Goal: Task Accomplishment & Management: Complete application form

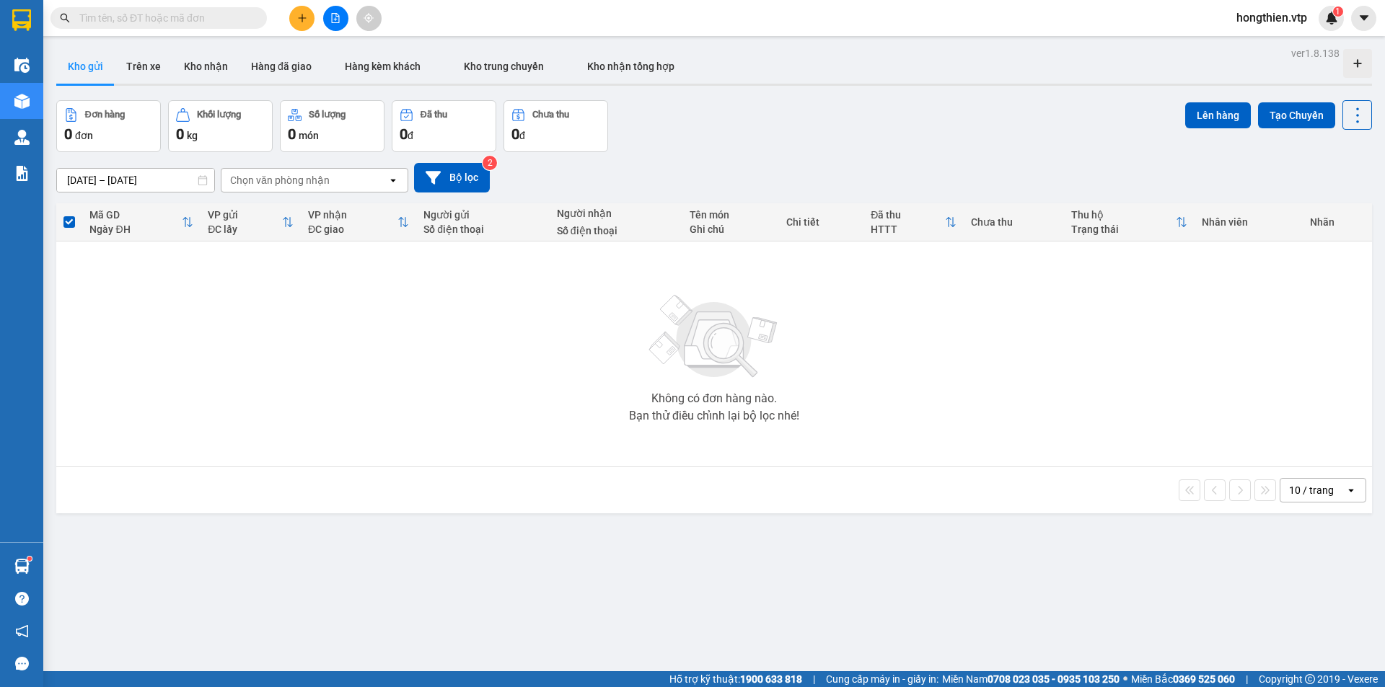
click at [204, 20] on input "text" at bounding box center [164, 18] width 170 height 16
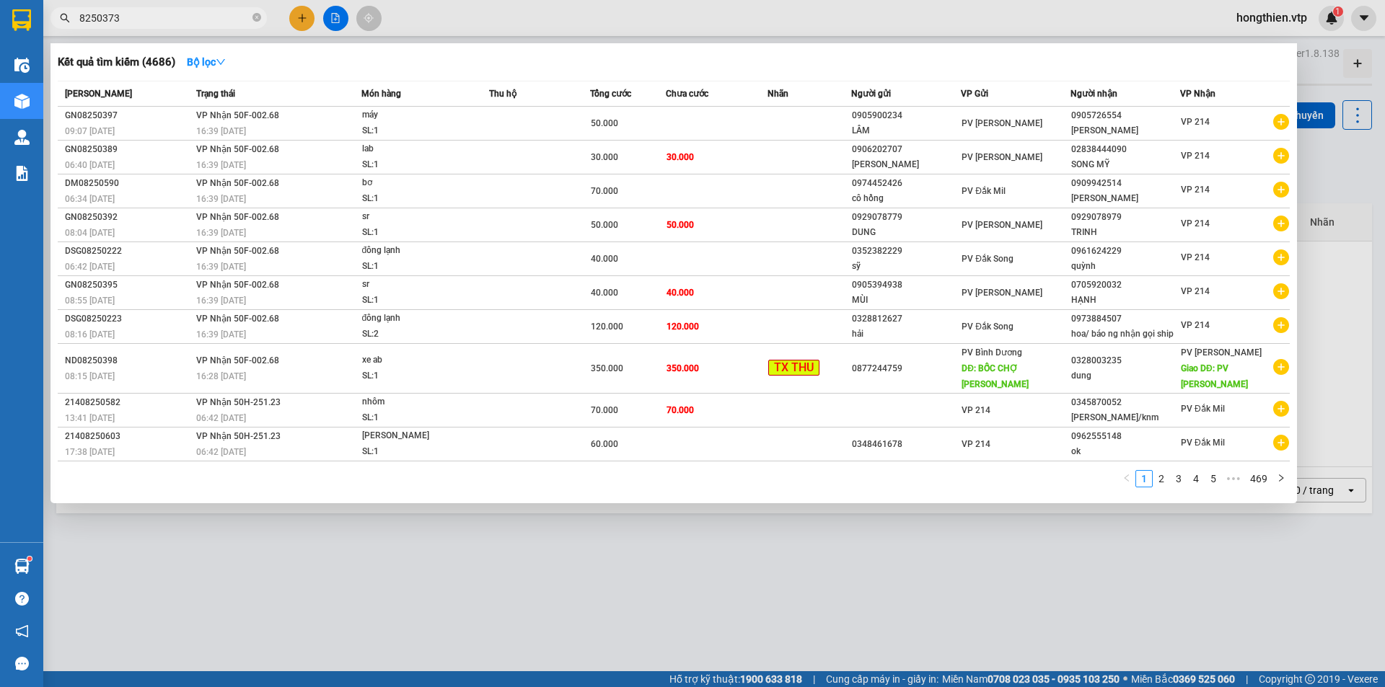
type input "8250373"
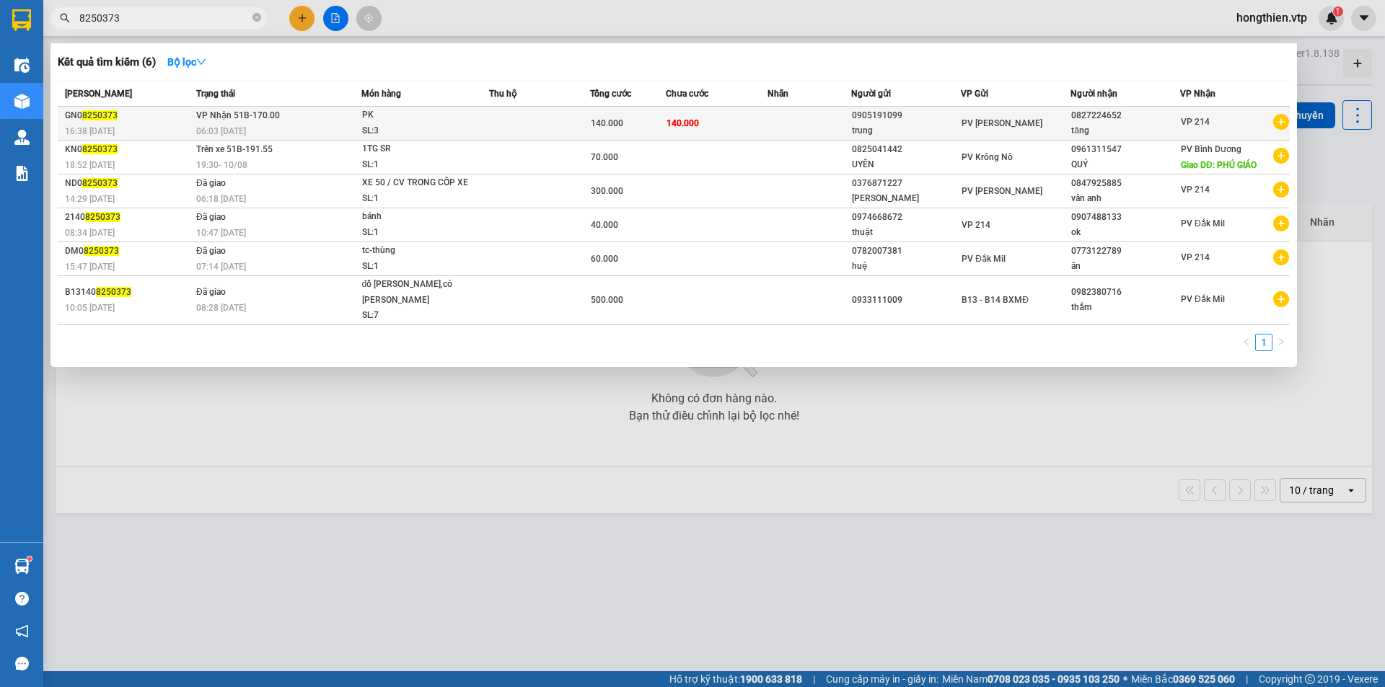
click at [830, 123] on td at bounding box center [809, 124] width 84 height 34
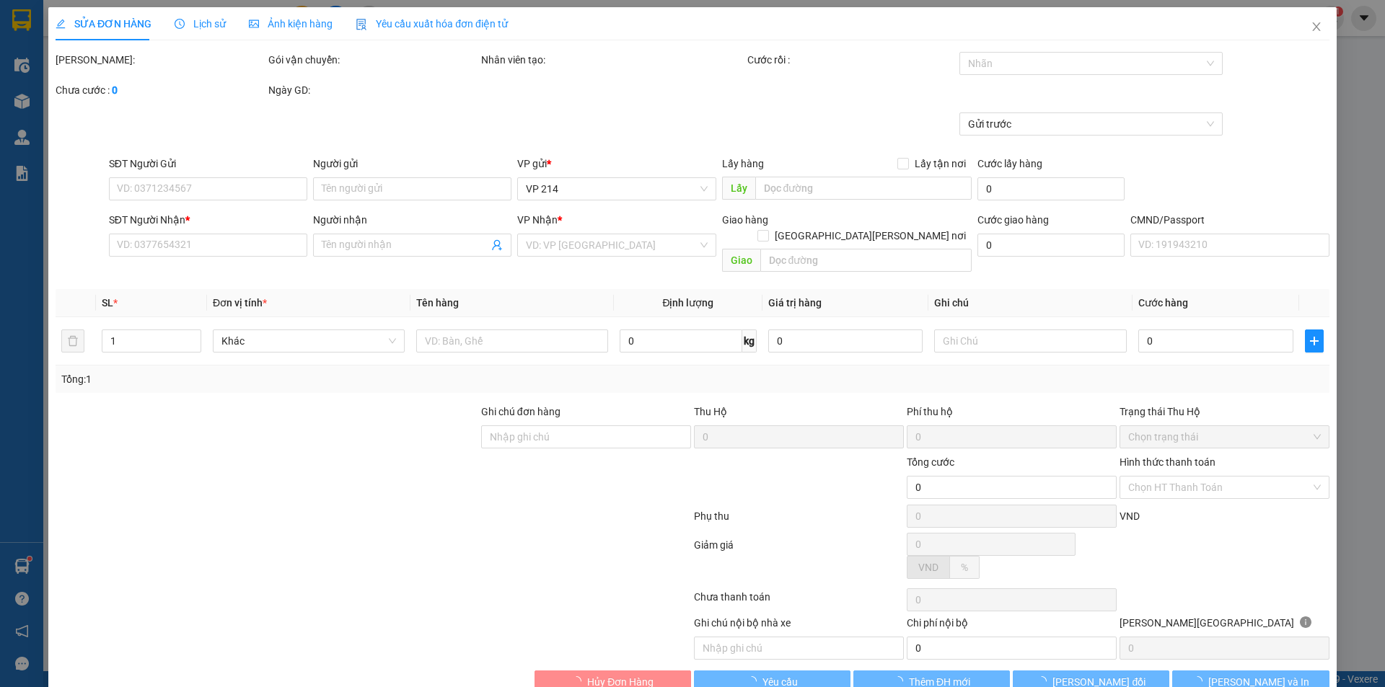
type input "0905191099"
type input "trung"
type input "0827224652"
type input "tăng"
type input "140.000"
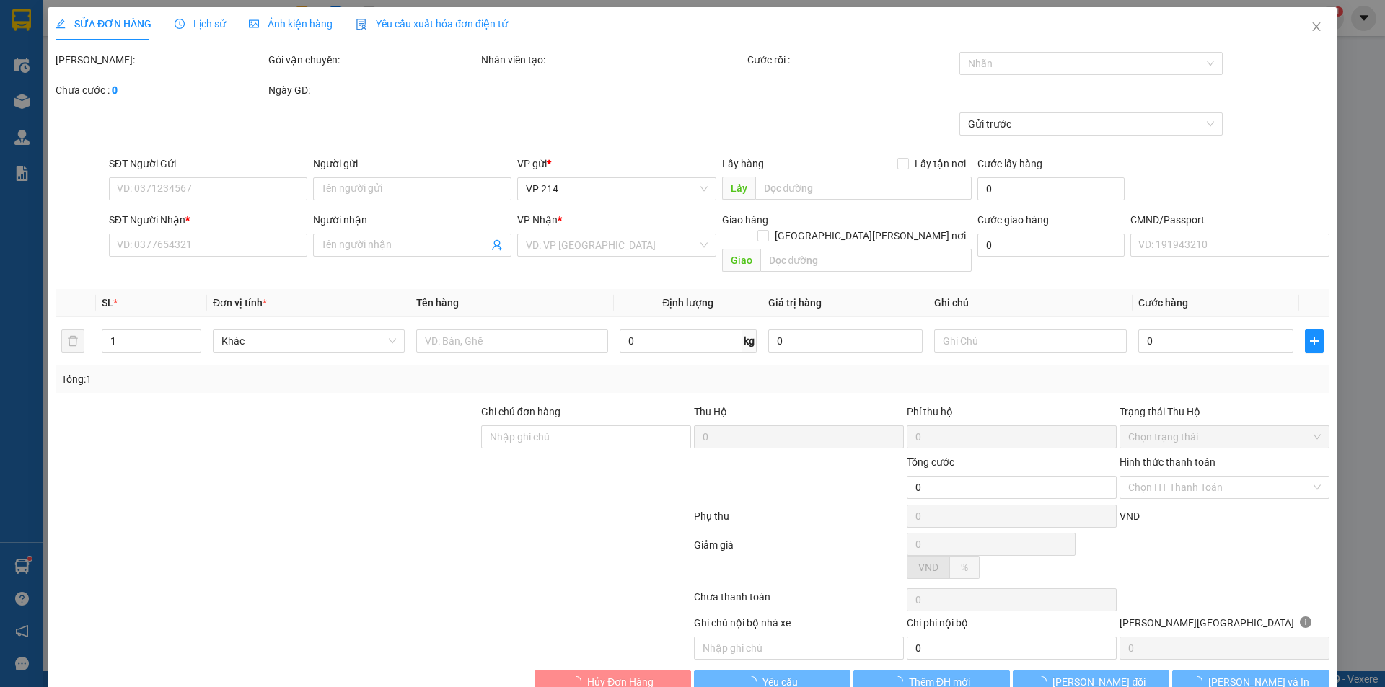
type input "140.000"
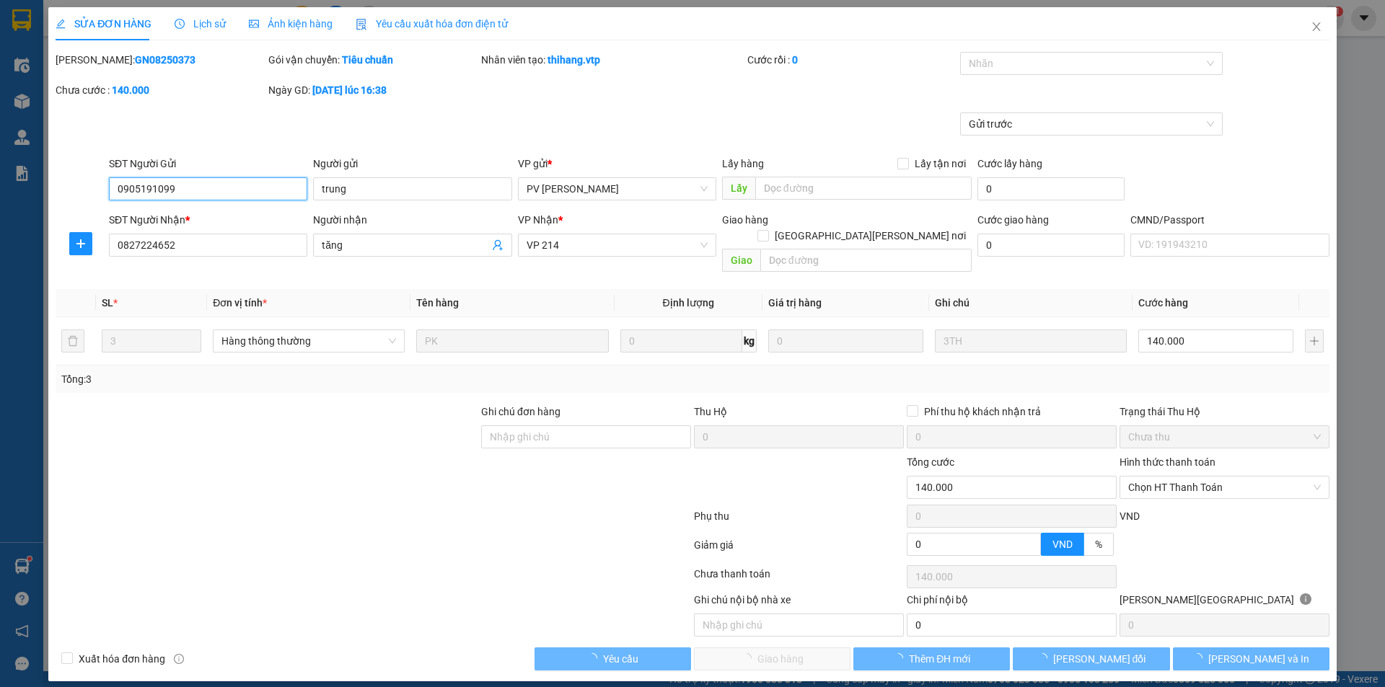
type input "7.000"
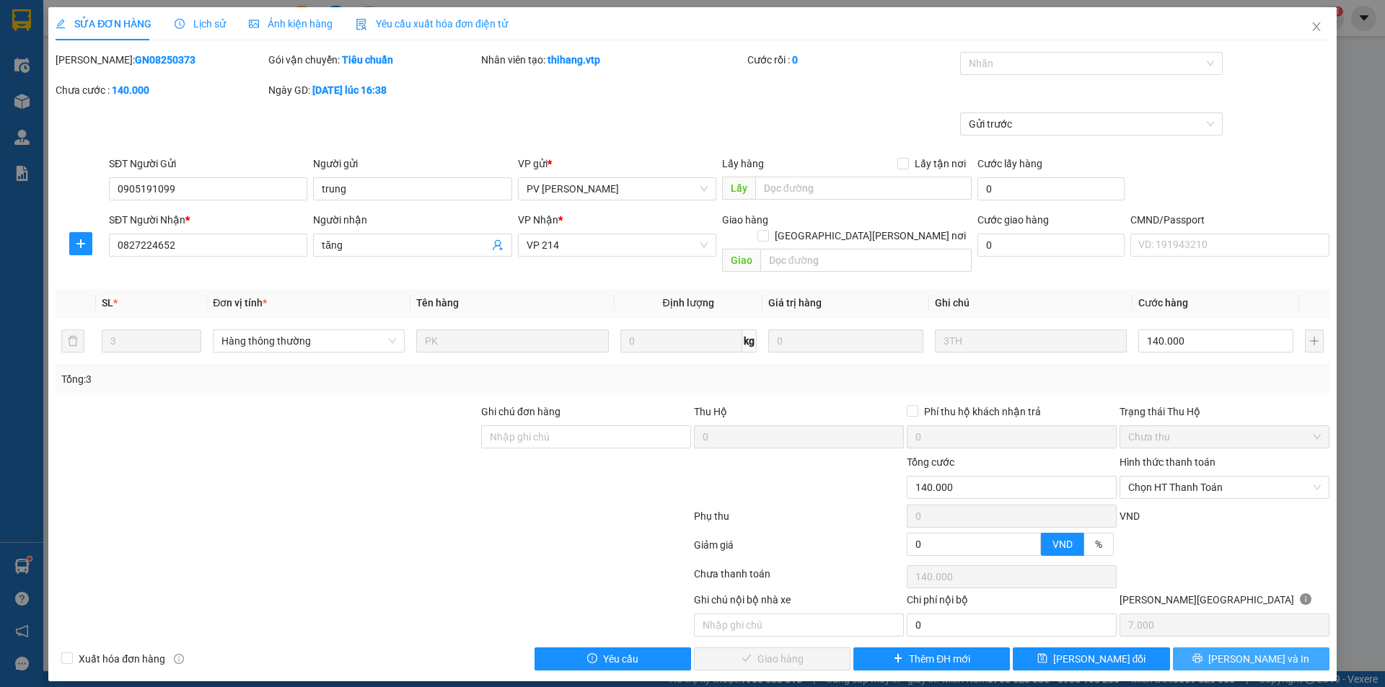
click at [1263, 651] on span "[PERSON_NAME] và In" at bounding box center [1258, 659] width 101 height 16
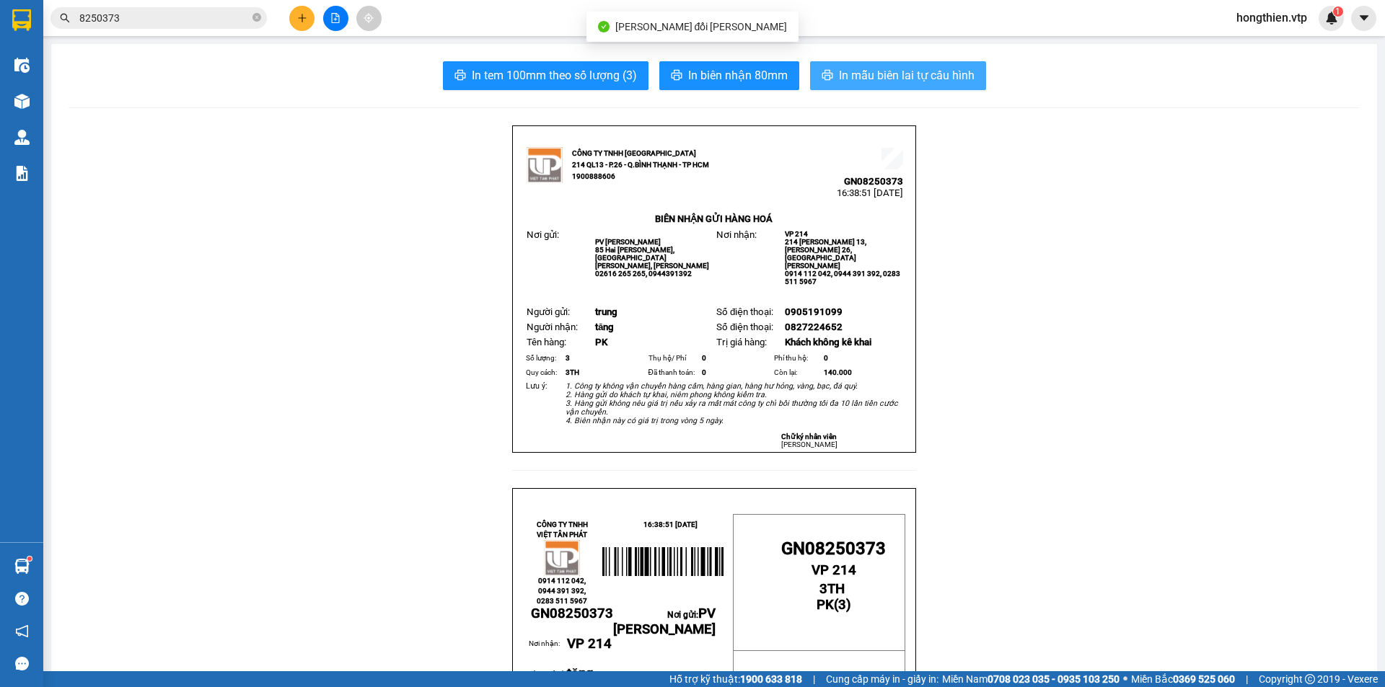
click at [917, 74] on span "In mẫu biên lai tự cấu hình" at bounding box center [907, 75] width 136 height 18
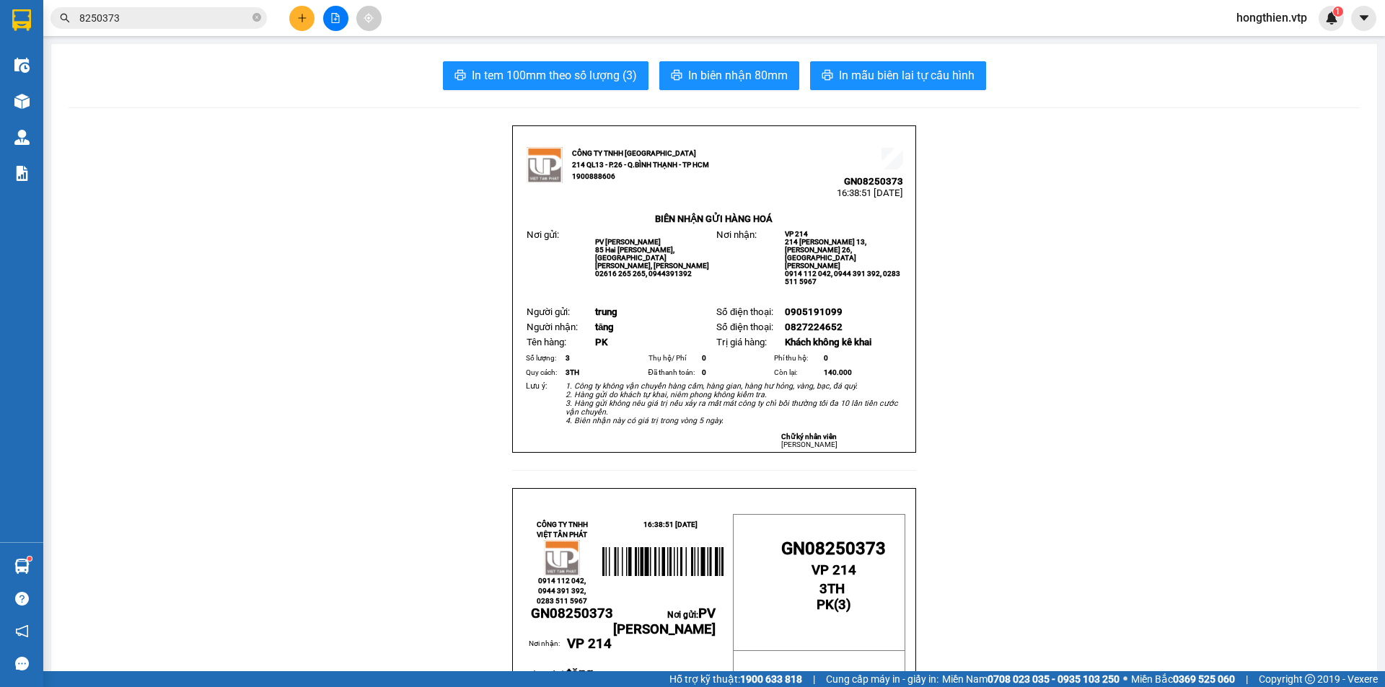
drag, startPoint x: 1160, startPoint y: 269, endPoint x: 1260, endPoint y: 12, distance: 275.3
